Goal: Transaction & Acquisition: Obtain resource

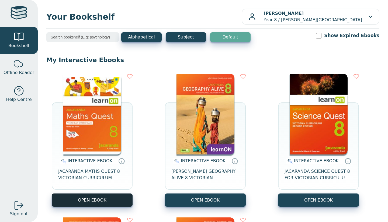
click at [97, 197] on button "OPEN EBOOK" at bounding box center [92, 200] width 81 height 13
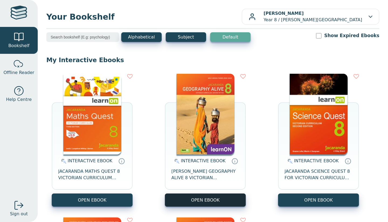
click at [221, 204] on button "OPEN EBOOK" at bounding box center [205, 200] width 81 height 13
click at [185, 205] on button "OPEN EBOOK" at bounding box center [205, 200] width 81 height 13
